Goal: Information Seeking & Learning: Learn about a topic

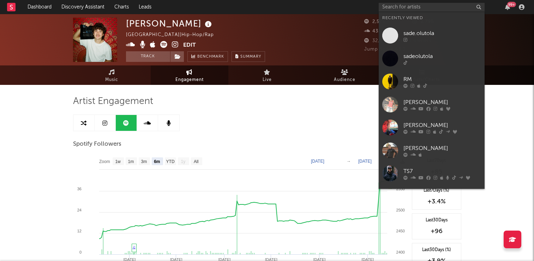
select select "6m"
select select "1w"
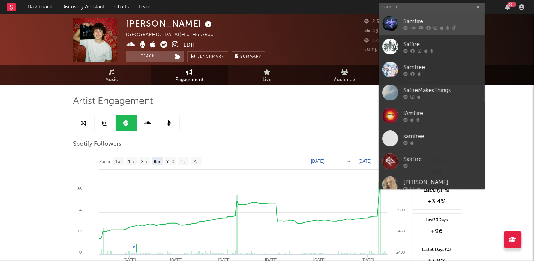
type input "samfire"
click at [414, 21] on div "Samfire" at bounding box center [442, 21] width 78 height 8
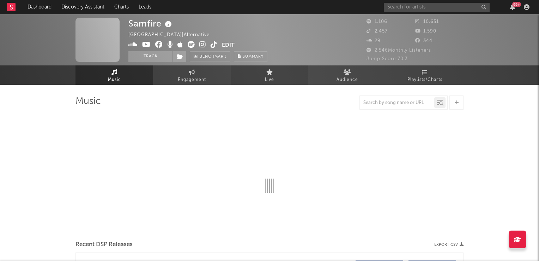
select select "1w"
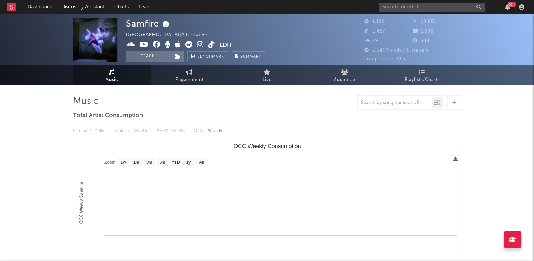
click at [166, 24] on icon at bounding box center [166, 24] width 10 height 10
click at [198, 24] on div "Samfire [GEOGRAPHIC_DATA] | Alternative Edit Track Benchmark Summary" at bounding box center [195, 40] width 139 height 44
click at [148, 56] on button "Track" at bounding box center [148, 56] width 44 height 11
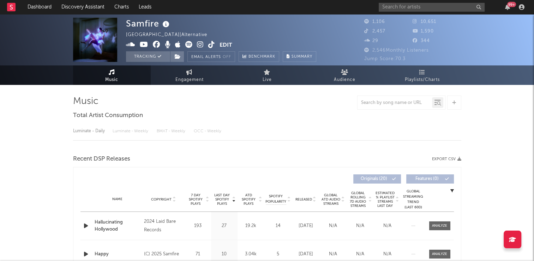
select select "1w"
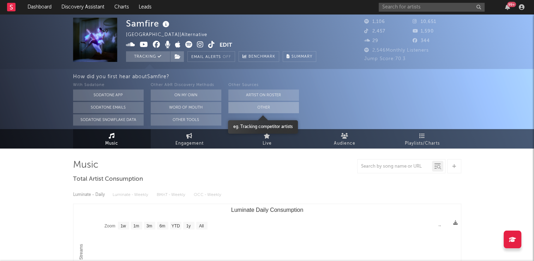
click at [251, 110] on button "Other" at bounding box center [263, 107] width 71 height 11
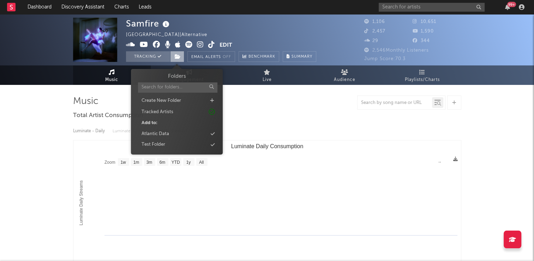
click at [177, 59] on icon at bounding box center [178, 56] width 6 height 5
click at [169, 143] on div "Test Folder" at bounding box center [176, 144] width 81 height 9
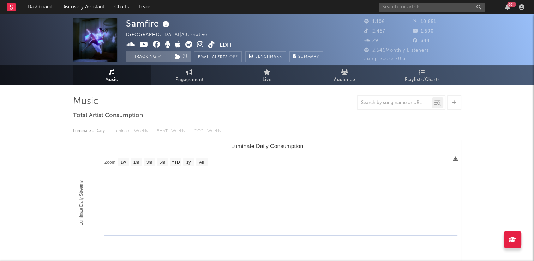
click at [234, 35] on div "Samfire [GEOGRAPHIC_DATA] | Alternative Edit Tracking ( 1 ) Email Alerts Off Be…" at bounding box center [224, 40] width 197 height 44
click at [209, 46] on icon at bounding box center [211, 44] width 7 height 7
